Goal: Information Seeking & Learning: Learn about a topic

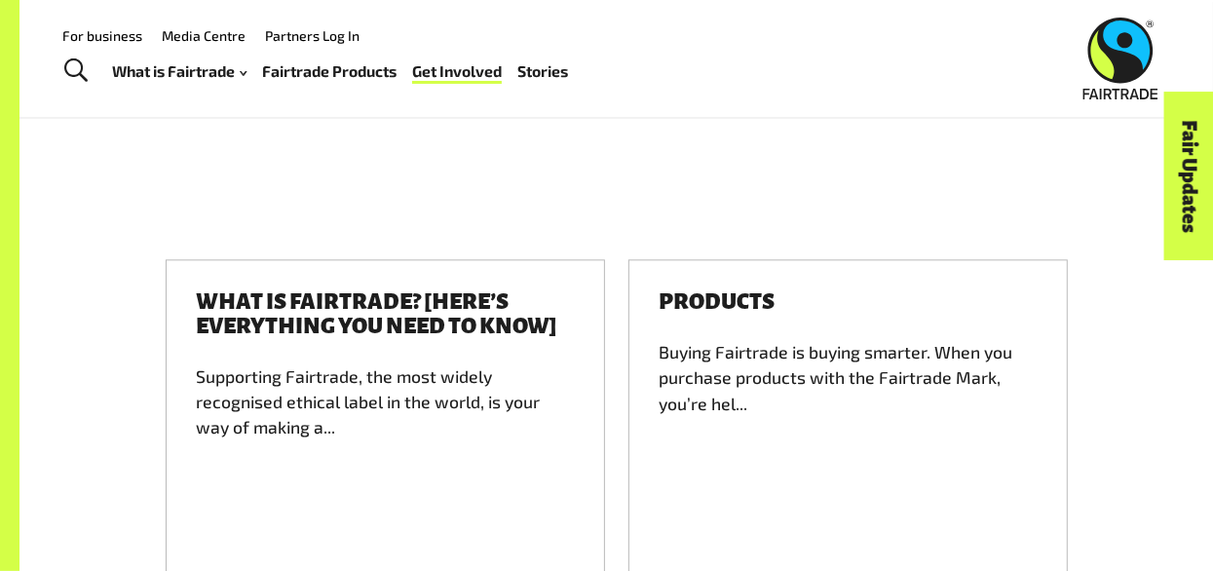
scroll to position [2842, 0]
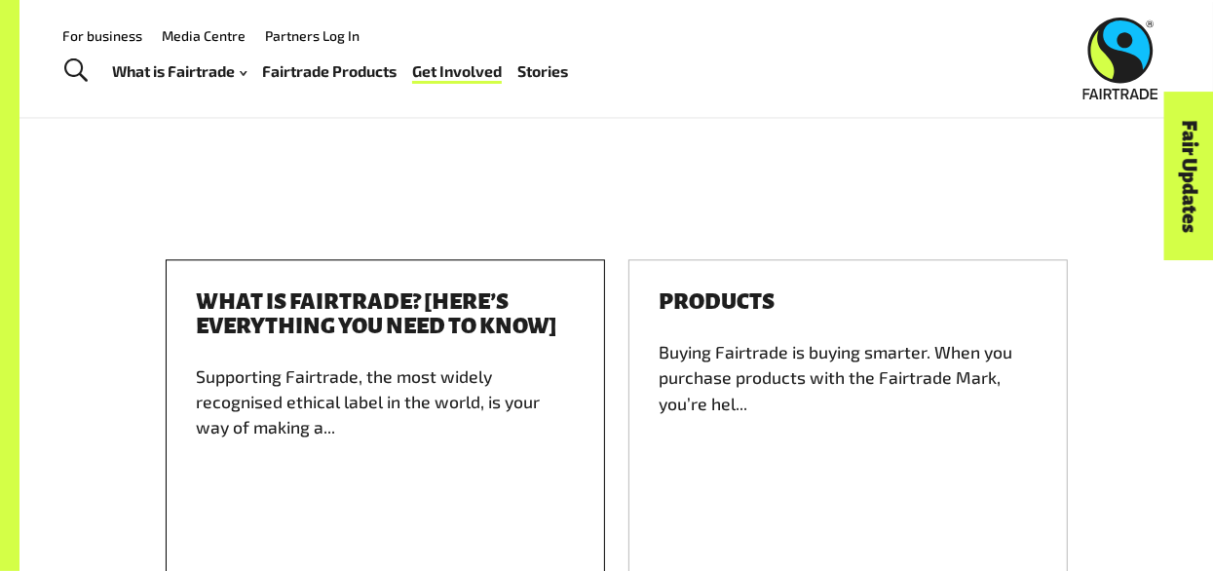
click at [470, 363] on div "Supporting Fairtrade, the most widely recognised ethical label in the world, is…" at bounding box center [385, 448] width 377 height 171
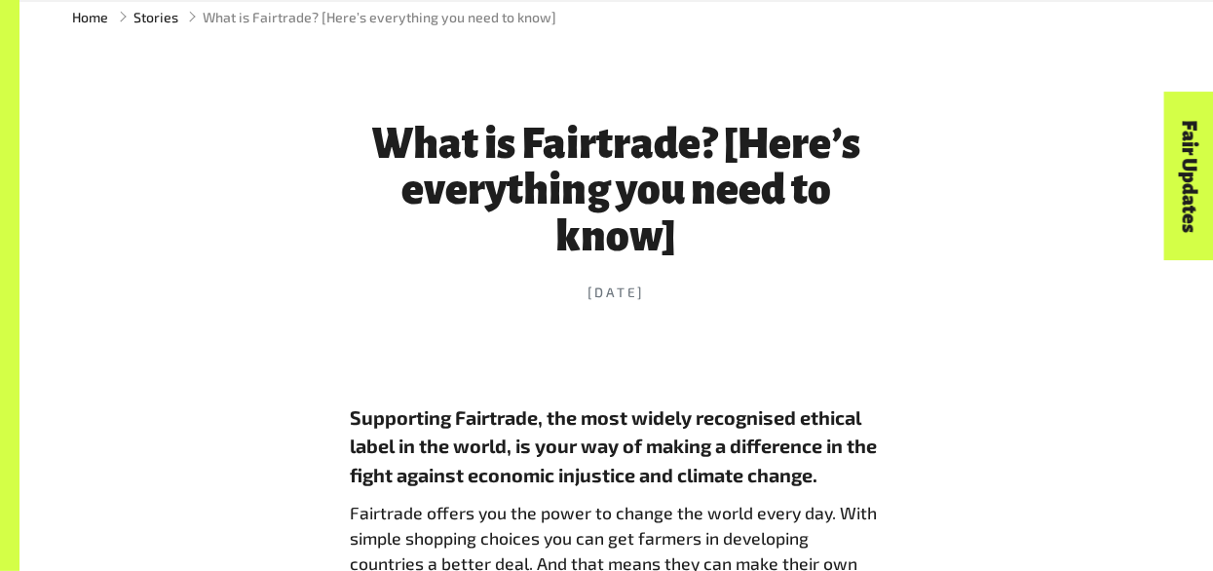
scroll to position [675, 0]
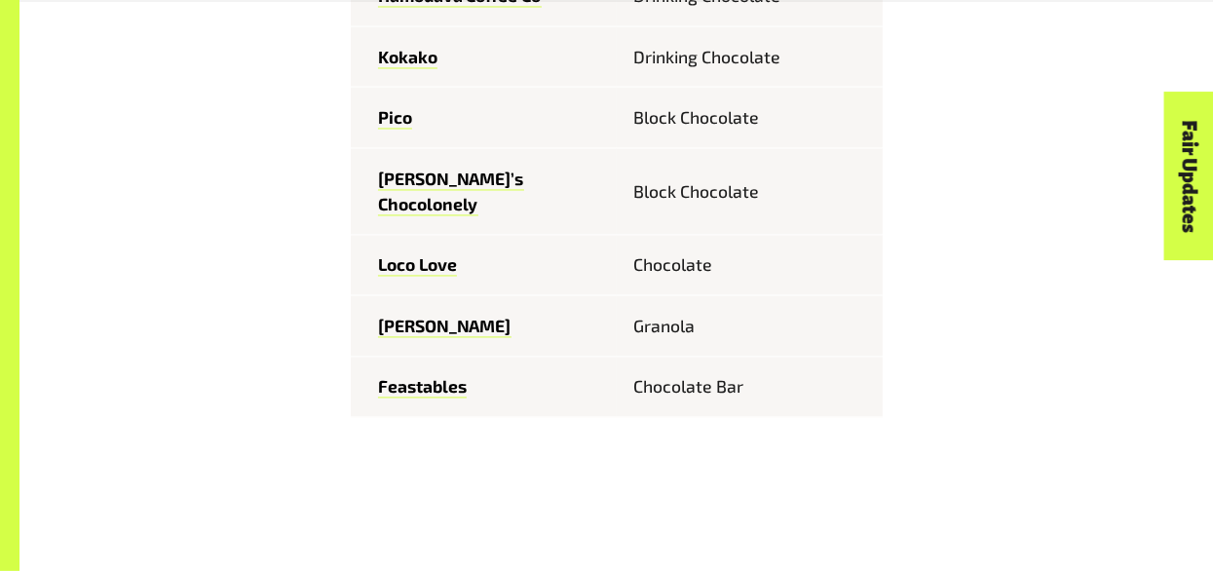
scroll to position [2480, 0]
click at [383, 375] on link "Feastables" at bounding box center [422, 386] width 89 height 22
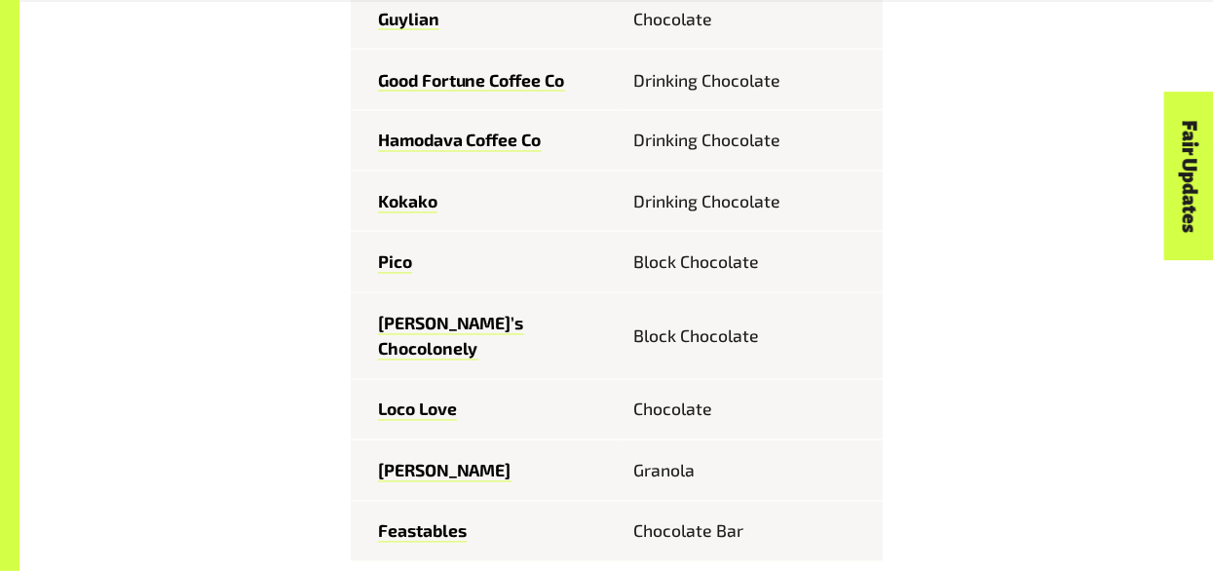
scroll to position [2456, 0]
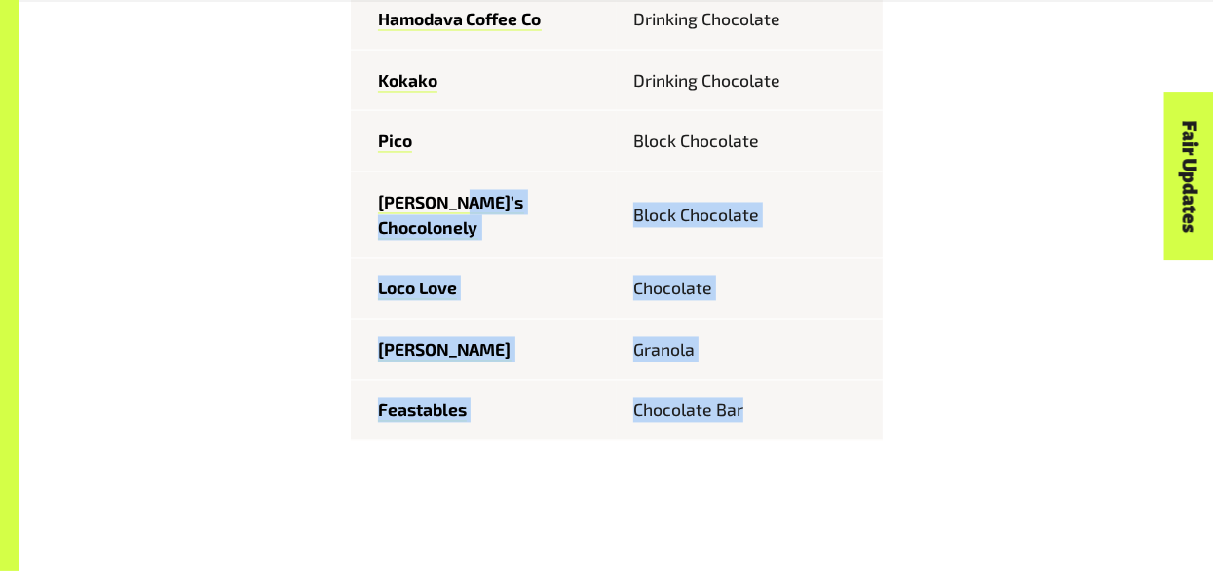
drag, startPoint x: 790, startPoint y: 352, endPoint x: 458, endPoint y: 176, distance: 375.6
click at [458, 176] on tbody "Bennetto Block Chocolate Caffe Prima Drinking Chocolate Guylian Chocolate Good …" at bounding box center [617, 94] width 532 height 694
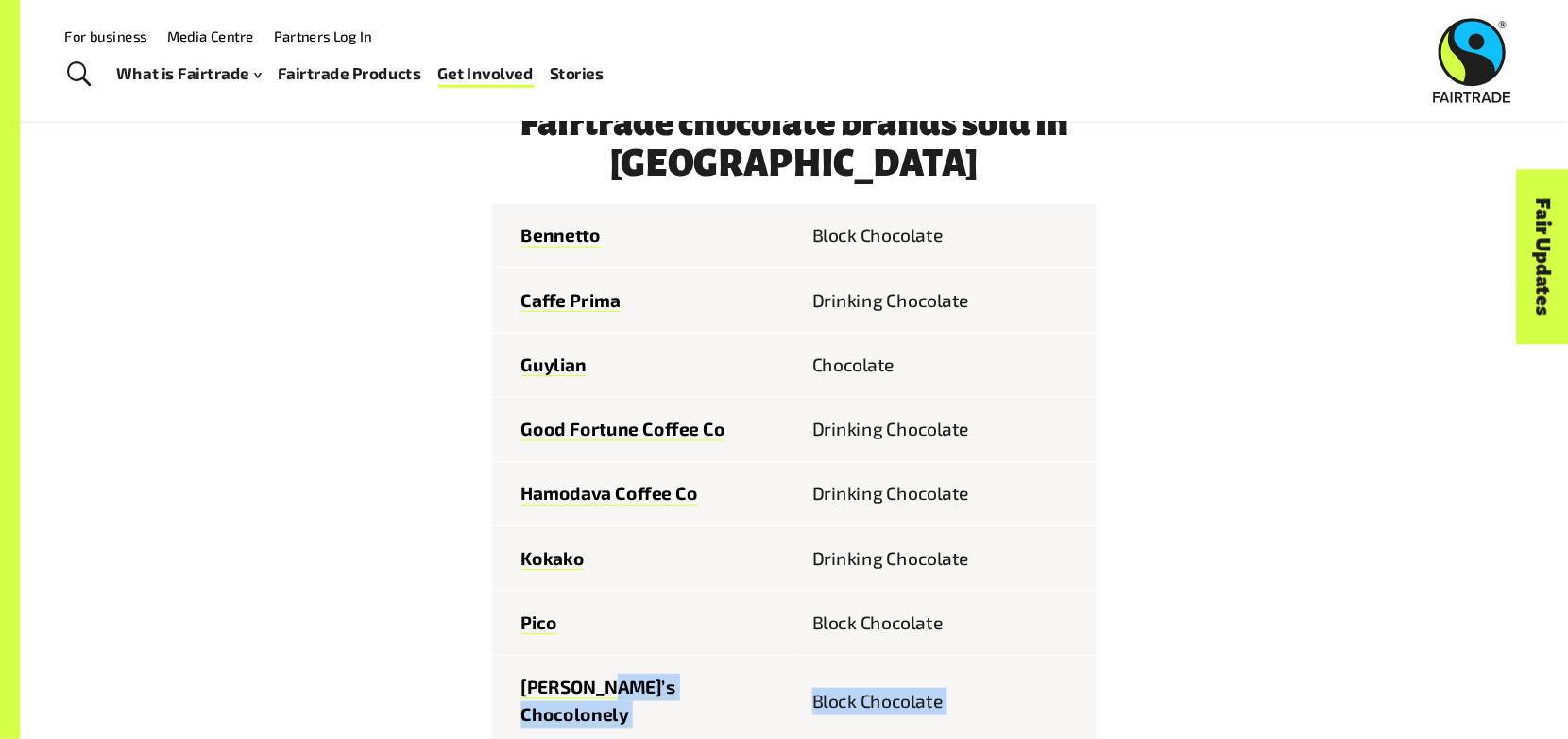
scroll to position [2081, 0]
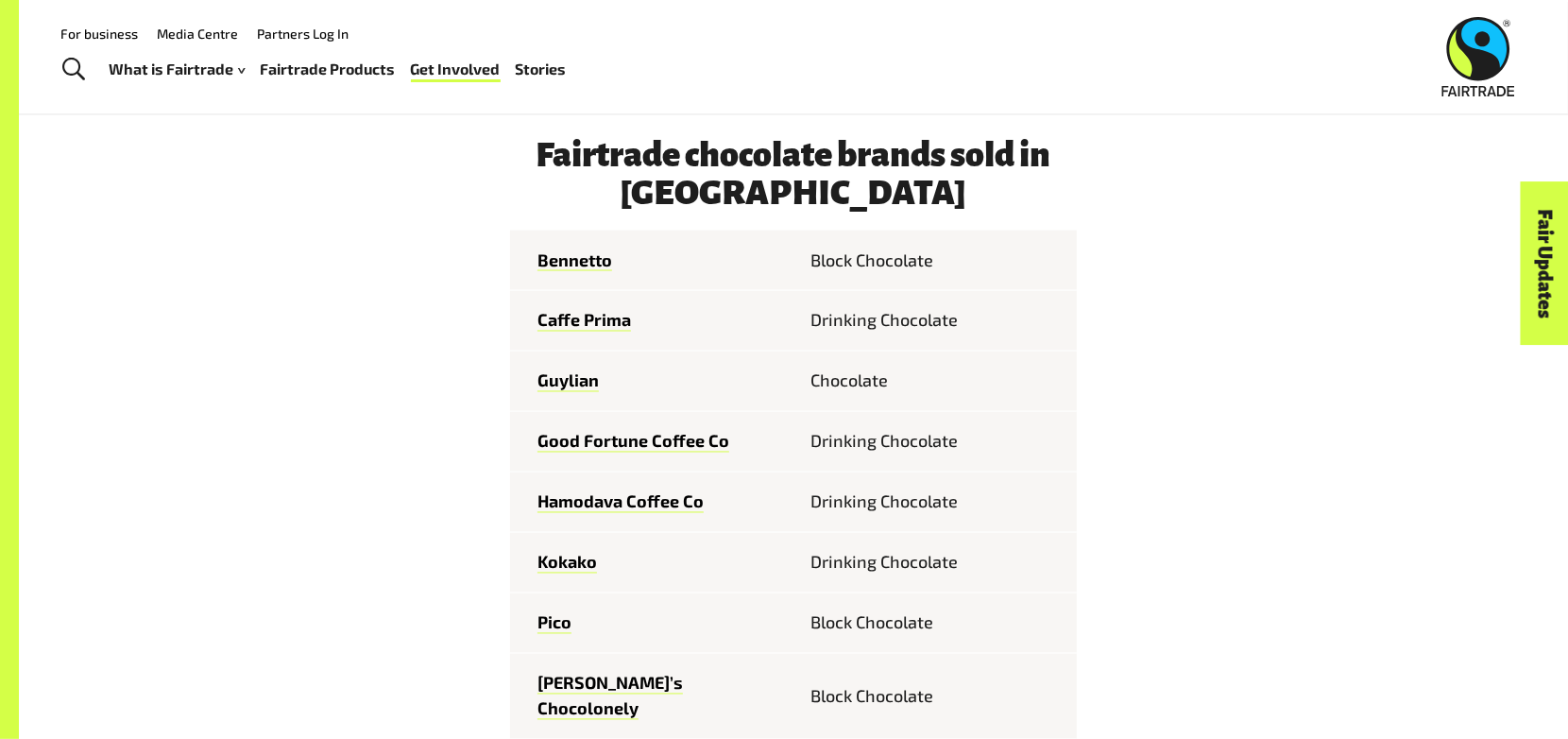
drag, startPoint x: 325, startPoint y: 18, endPoint x: 1105, endPoint y: 471, distance: 902.0
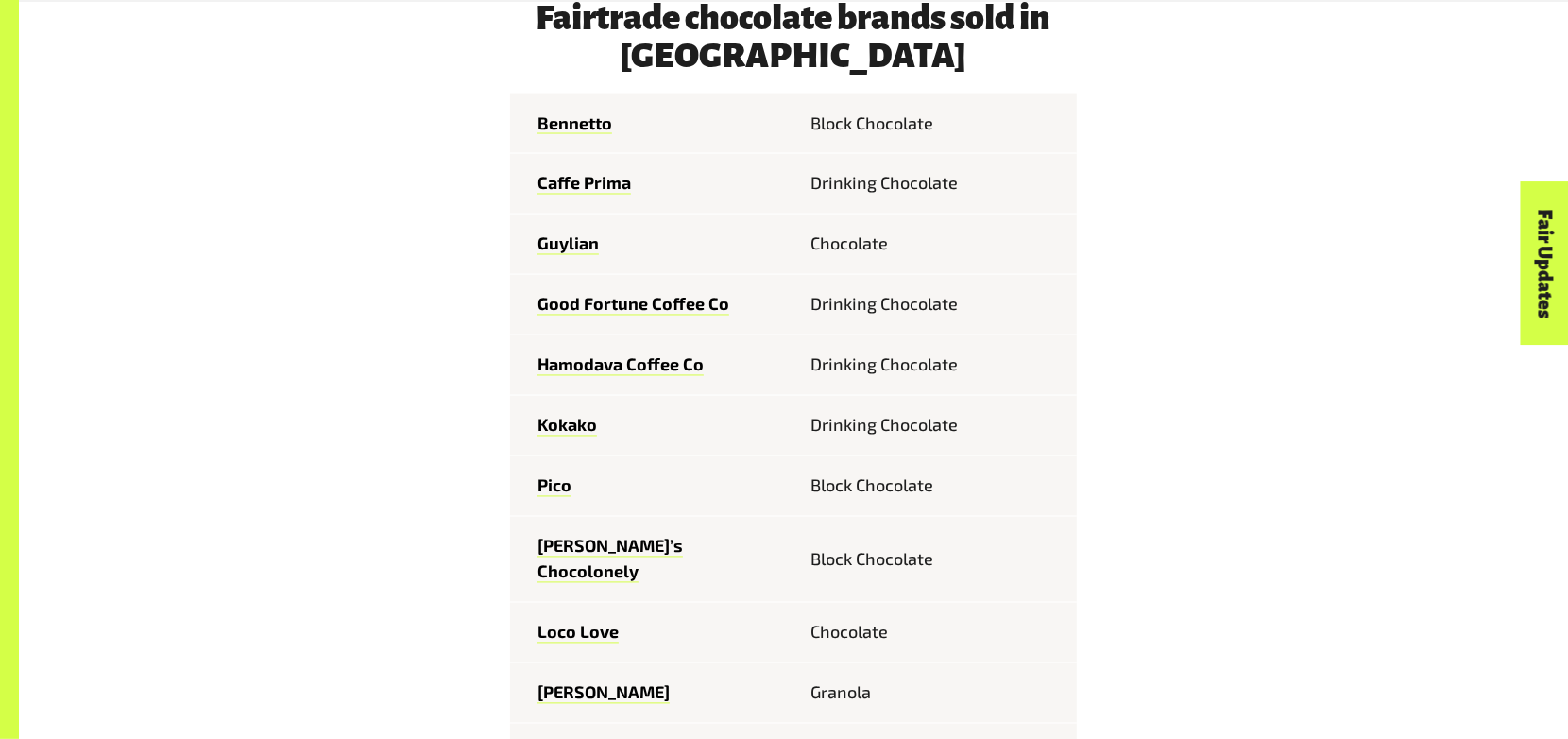
scroll to position [2220, 0]
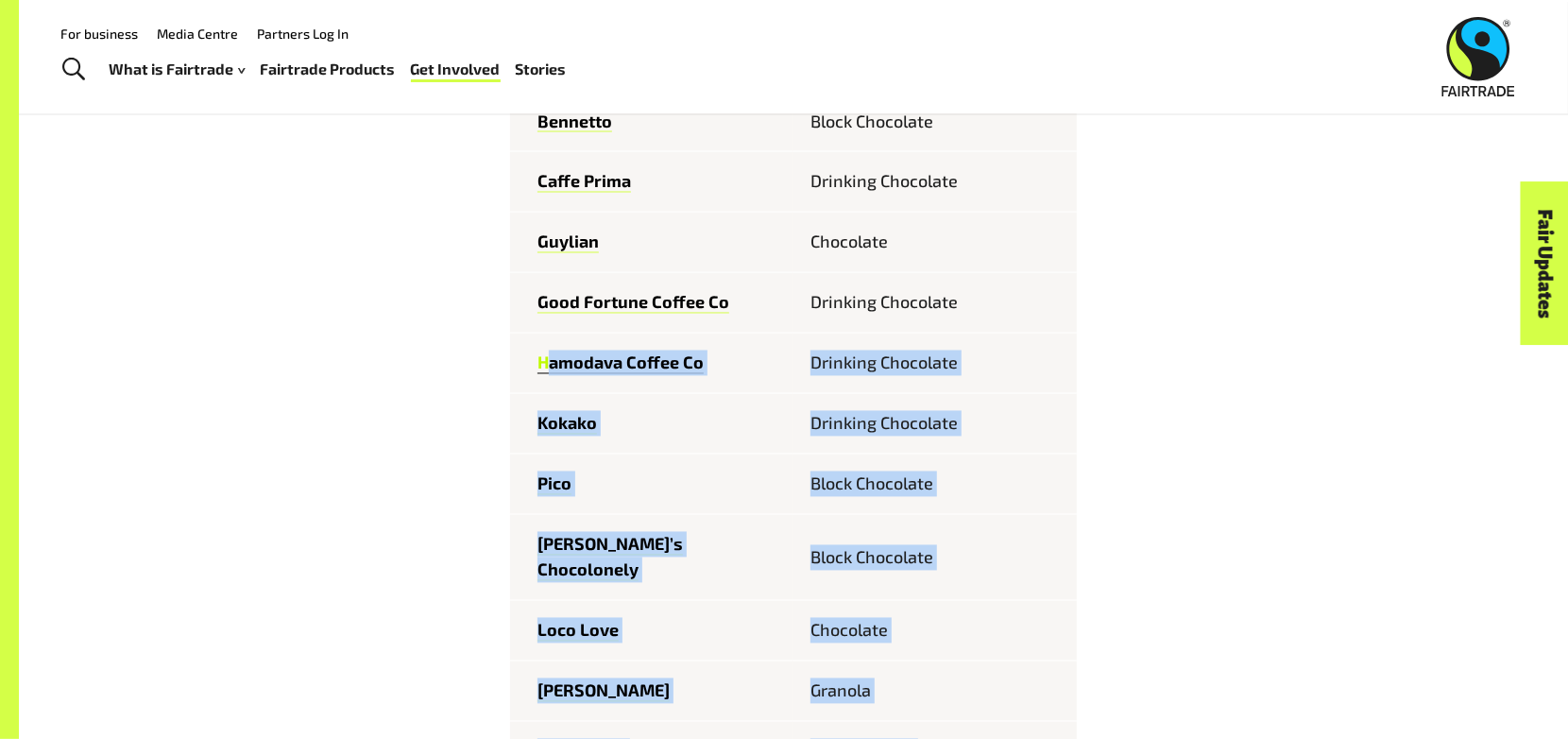
drag, startPoint x: 952, startPoint y: 720, endPoint x: 551, endPoint y: 335, distance: 555.9
click at [551, 335] on tbody "Bennetto Block Chocolate Caffe Prima Drinking Chocolate Guylian Chocolate Good …" at bounding box center [793, 436] width 566 height 691
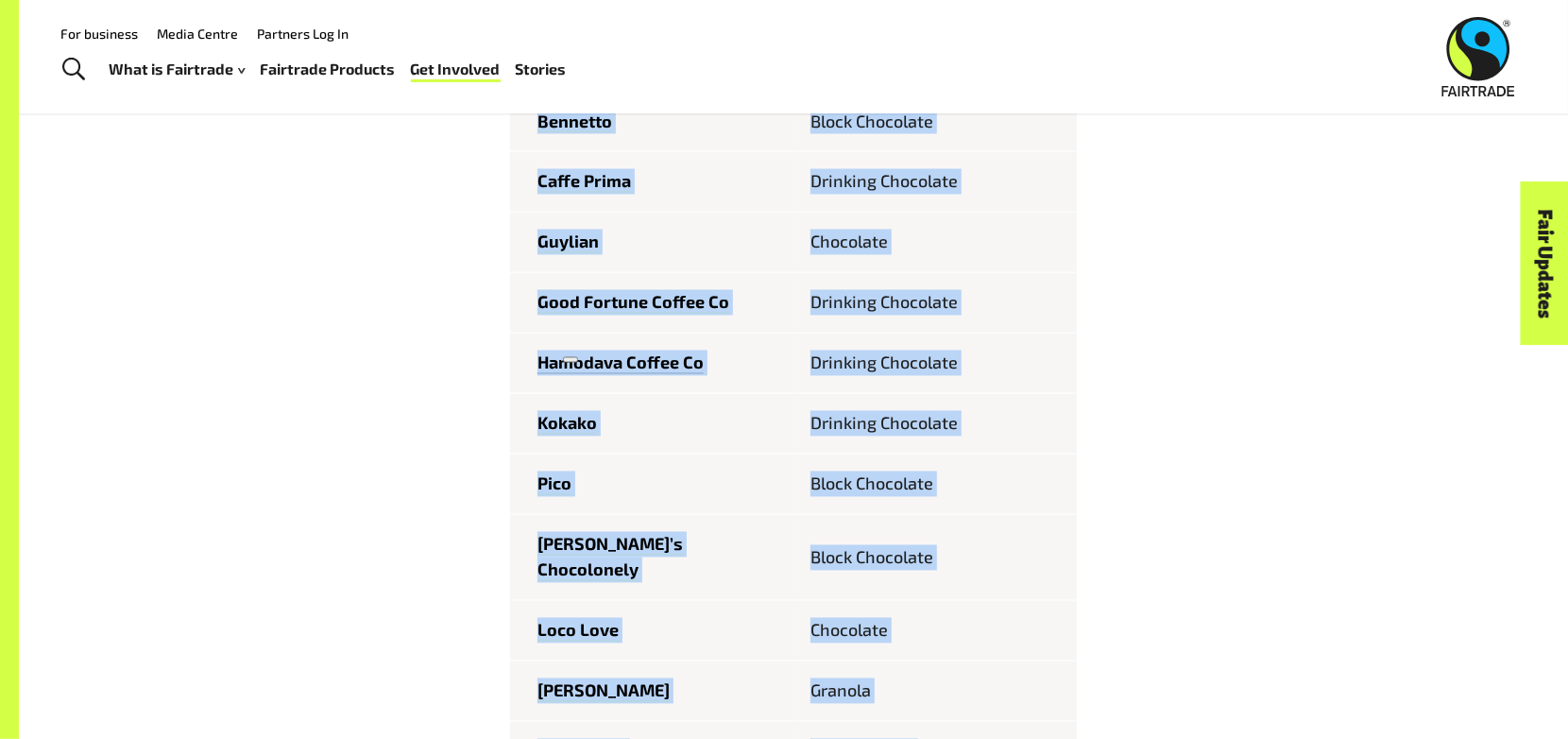
scroll to position [2077, 0]
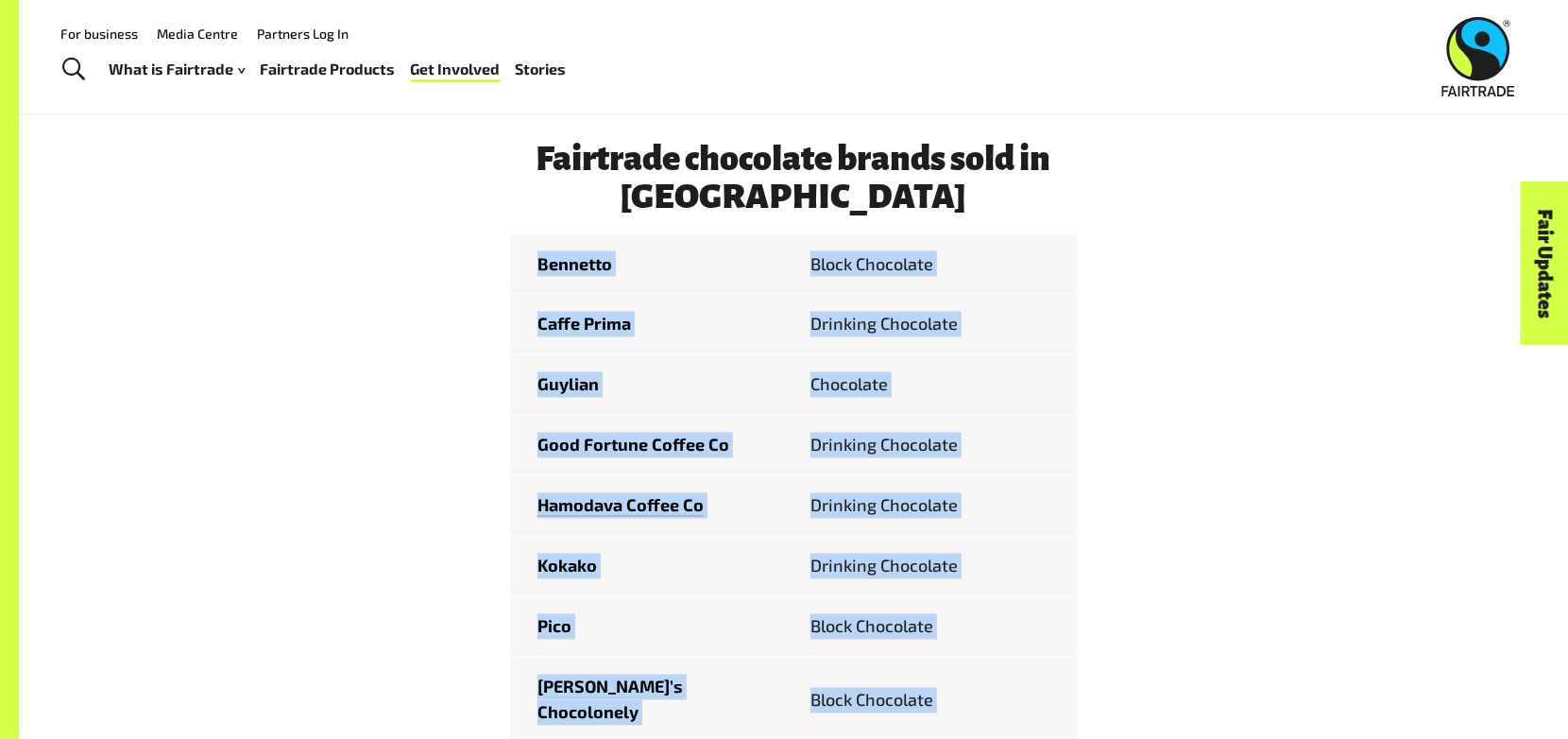
copy tbody "Bennetto Block Chocolate Caffe Prima Drinking Chocolate Guylian Chocolate Good …"
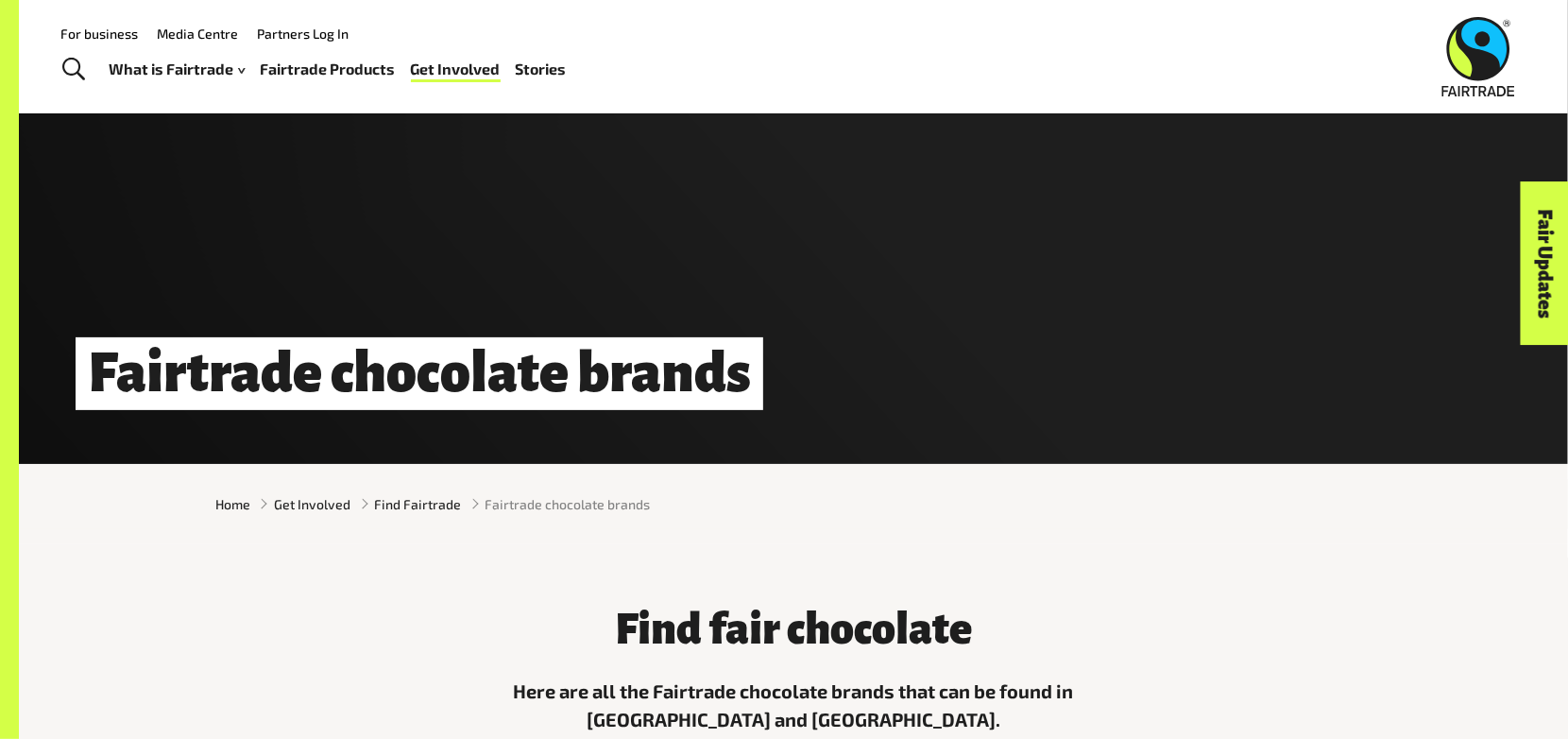
scroll to position [0, 0]
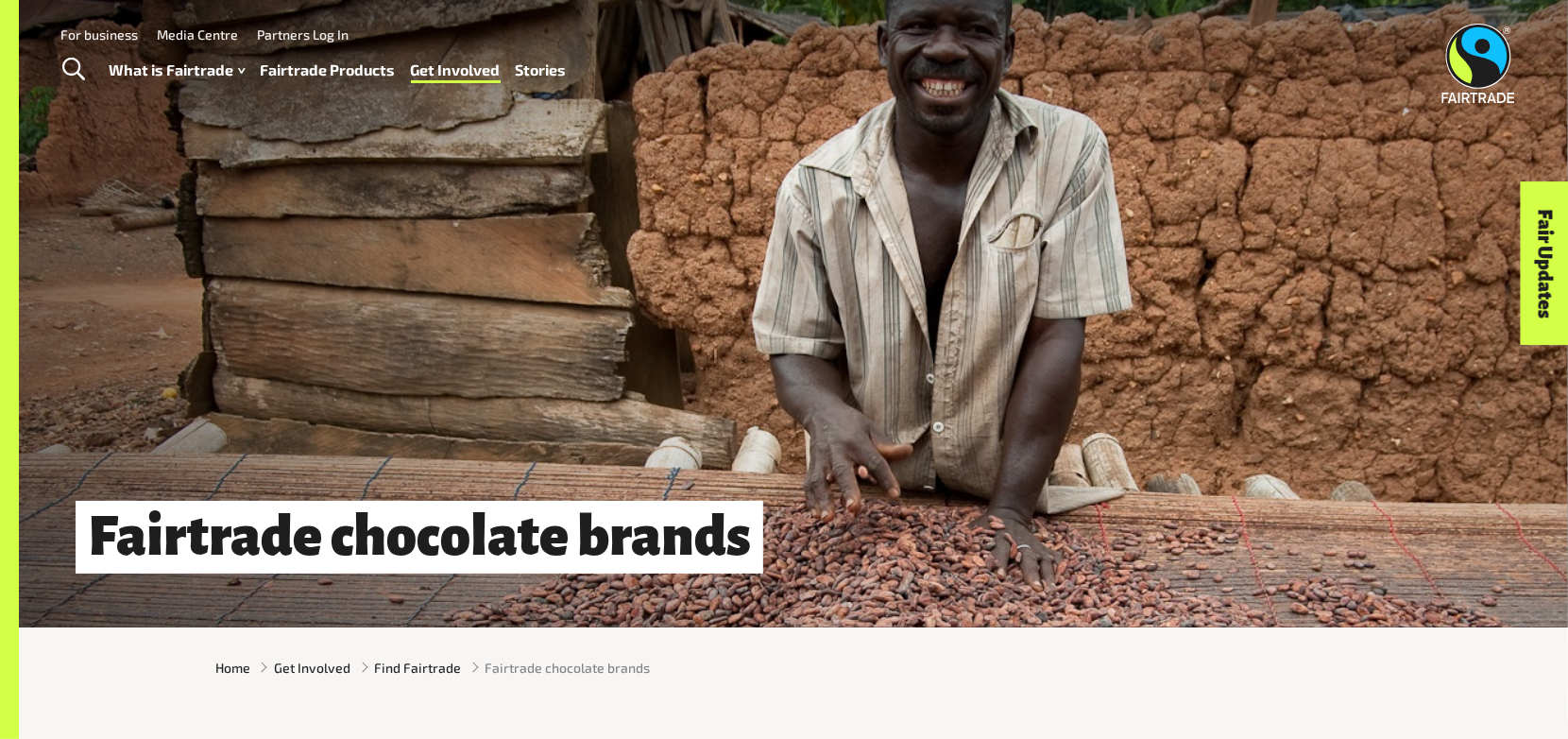
click at [293, 56] on link "Fairtrade Products" at bounding box center [328, 70] width 135 height 27
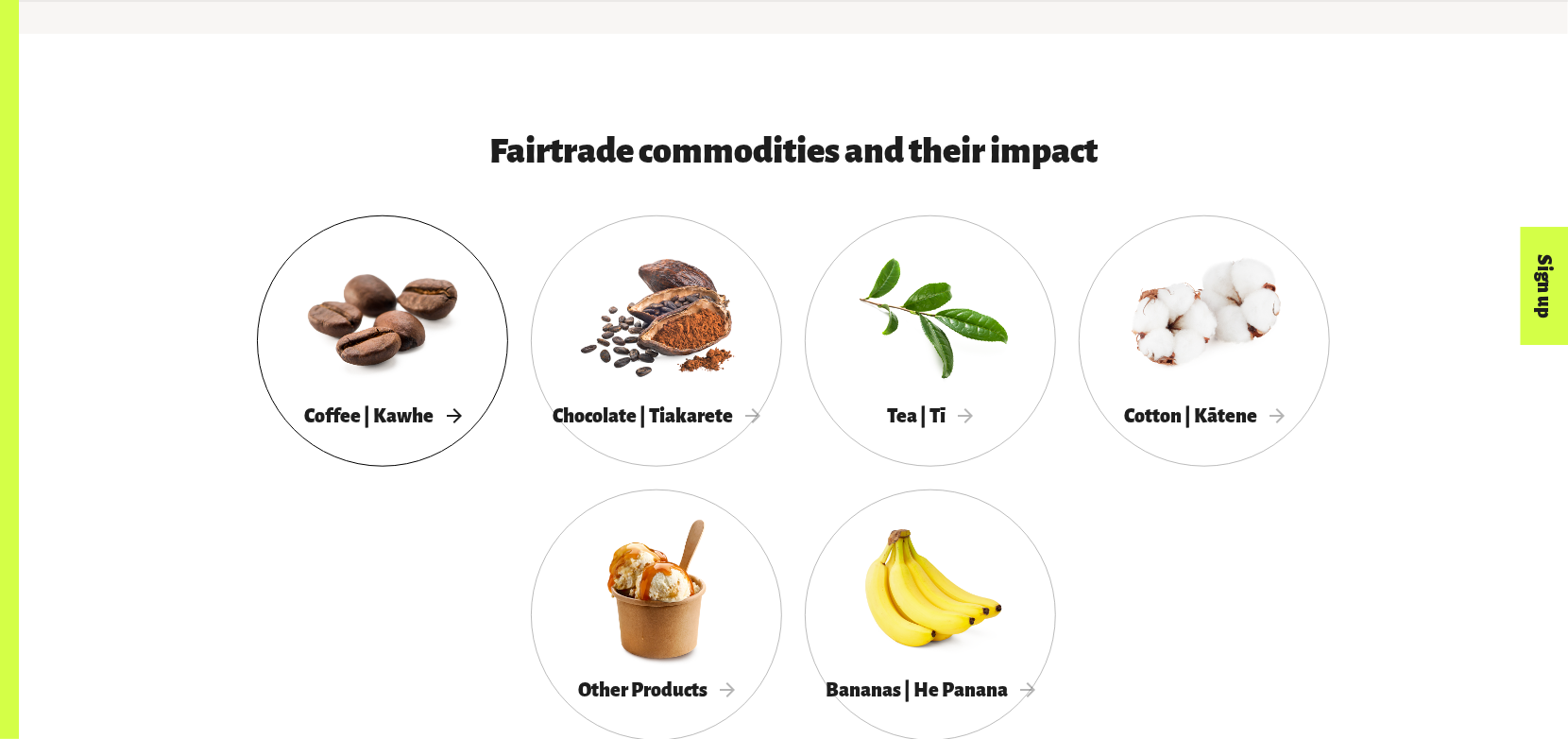
scroll to position [1248, 0]
